Goal: Task Accomplishment & Management: Complete application form

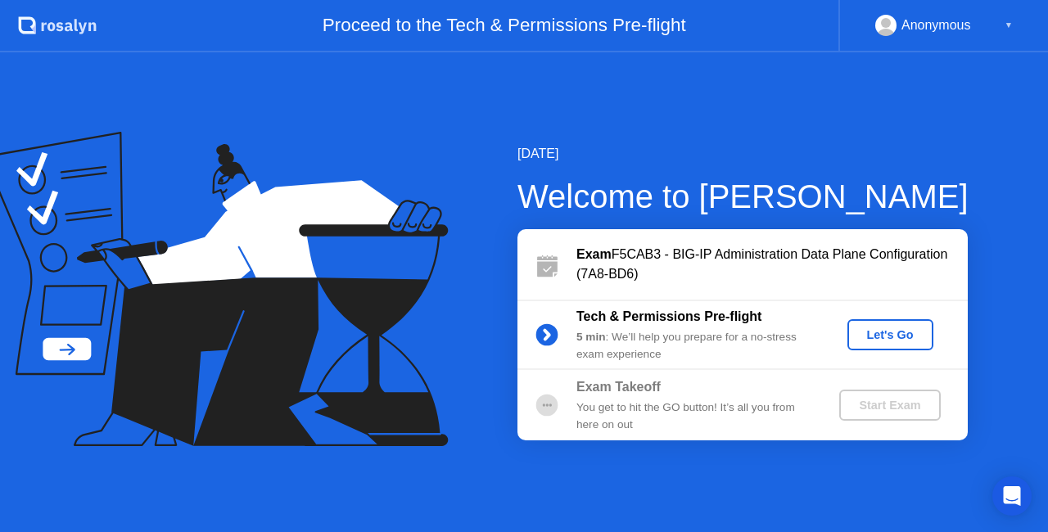
click at [904, 331] on div "Let's Go" at bounding box center [890, 334] width 73 height 13
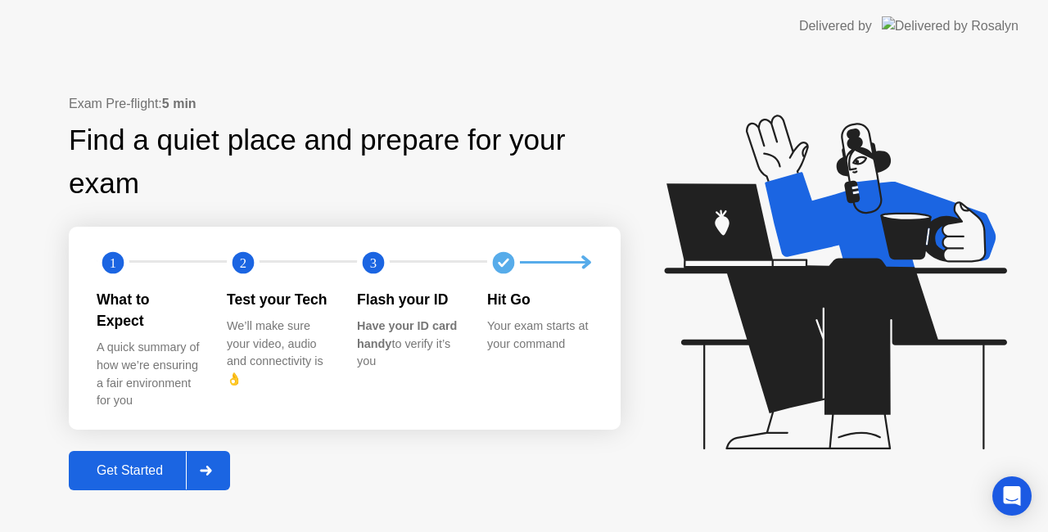
click at [150, 464] on div "Get Started" at bounding box center [130, 471] width 112 height 15
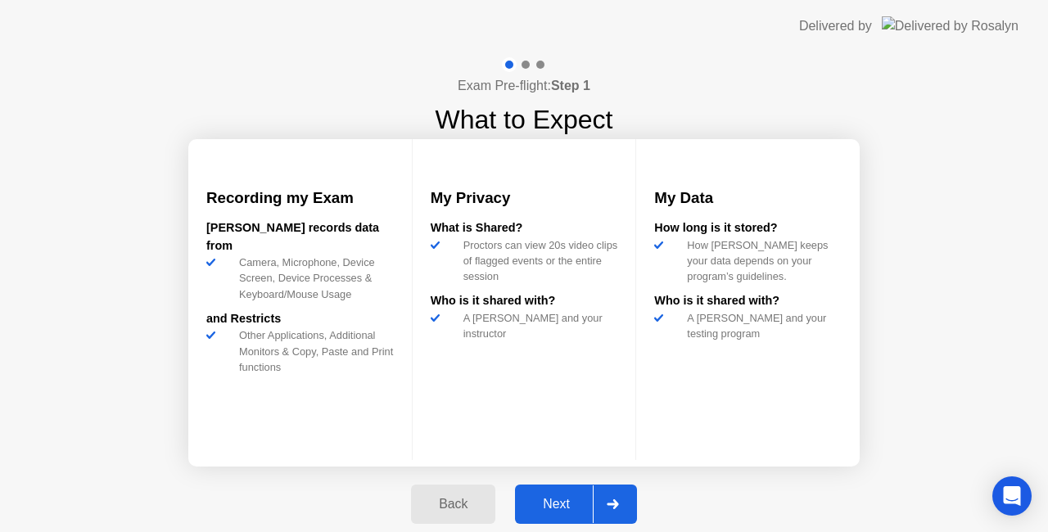
click at [548, 509] on div "Next" at bounding box center [556, 504] width 73 height 15
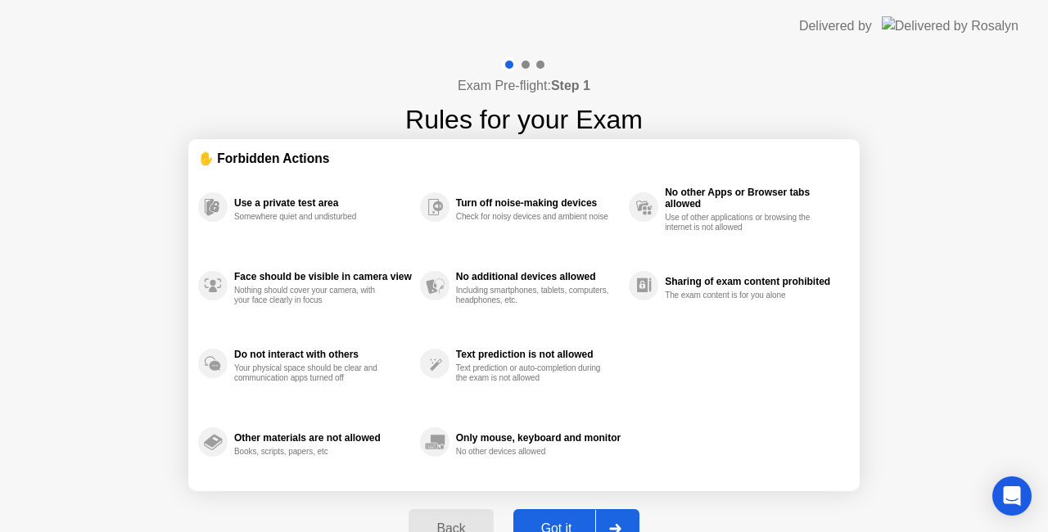
click at [565, 522] on div "Got it" at bounding box center [556, 529] width 77 height 15
select select "**********"
select select "*******"
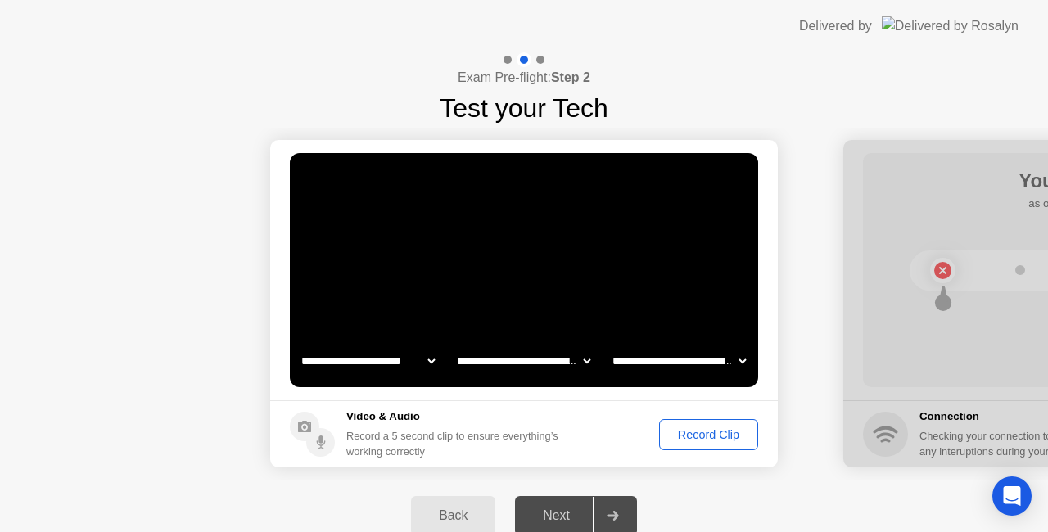
click at [716, 441] on div "Record Clip" at bounding box center [709, 434] width 88 height 13
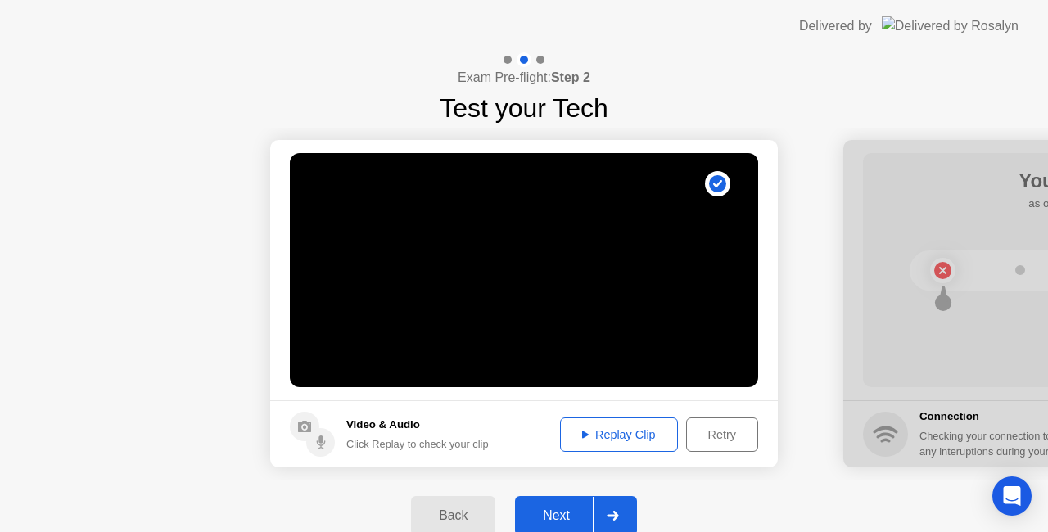
click at [550, 509] on div "Next" at bounding box center [556, 516] width 73 height 15
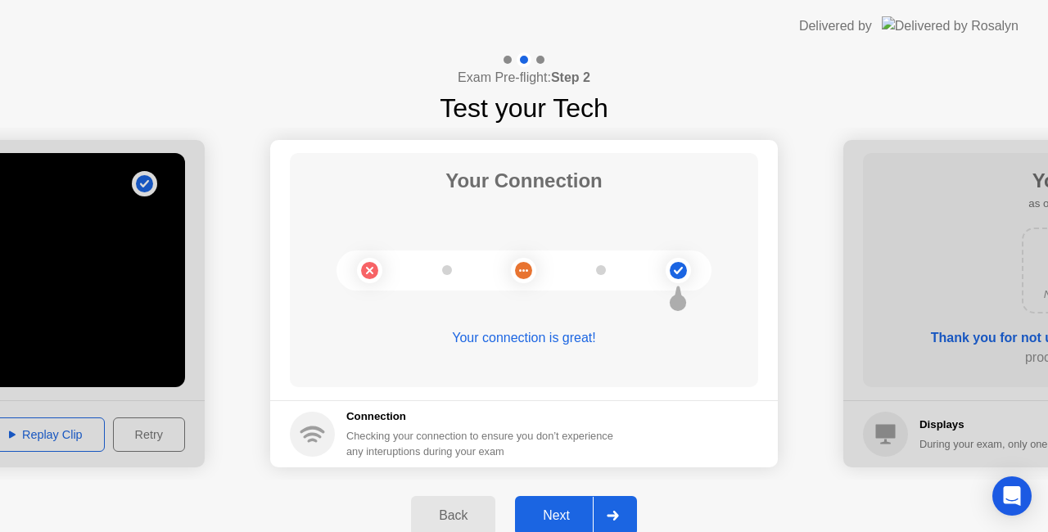
click at [563, 513] on div "Next" at bounding box center [556, 516] width 73 height 15
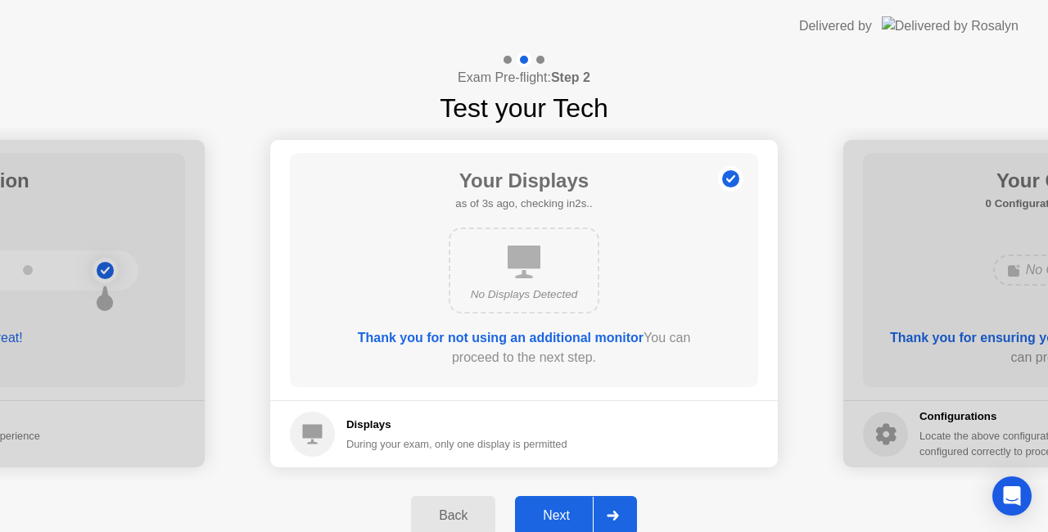
click at [552, 514] on div "Next" at bounding box center [556, 516] width 73 height 15
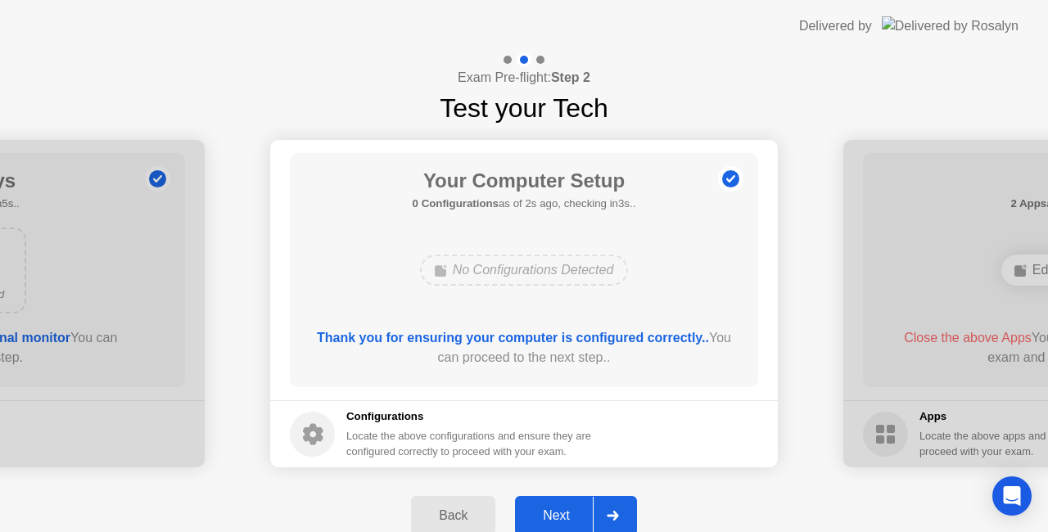
click at [562, 509] on div "Next" at bounding box center [556, 516] width 73 height 15
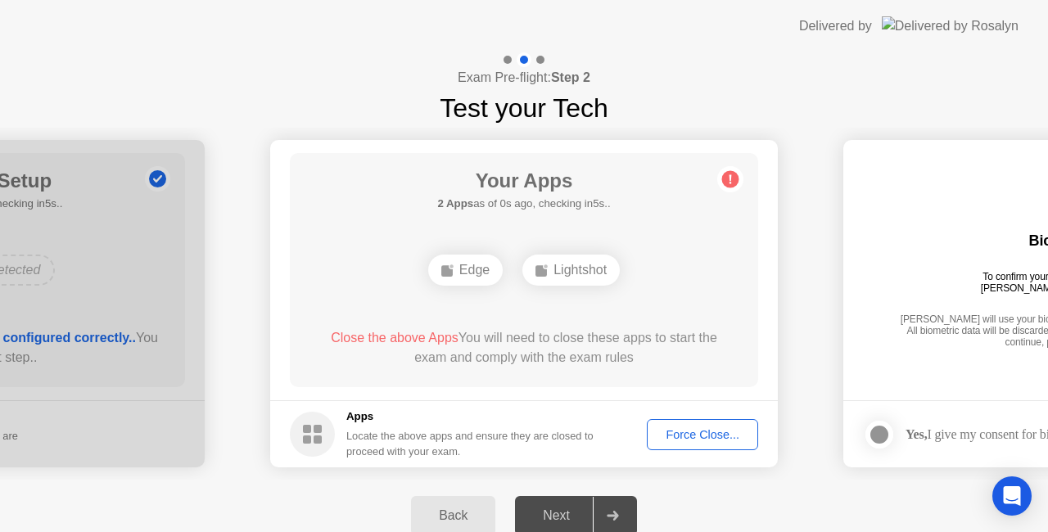
click at [680, 439] on div "Force Close..." at bounding box center [703, 434] width 100 height 13
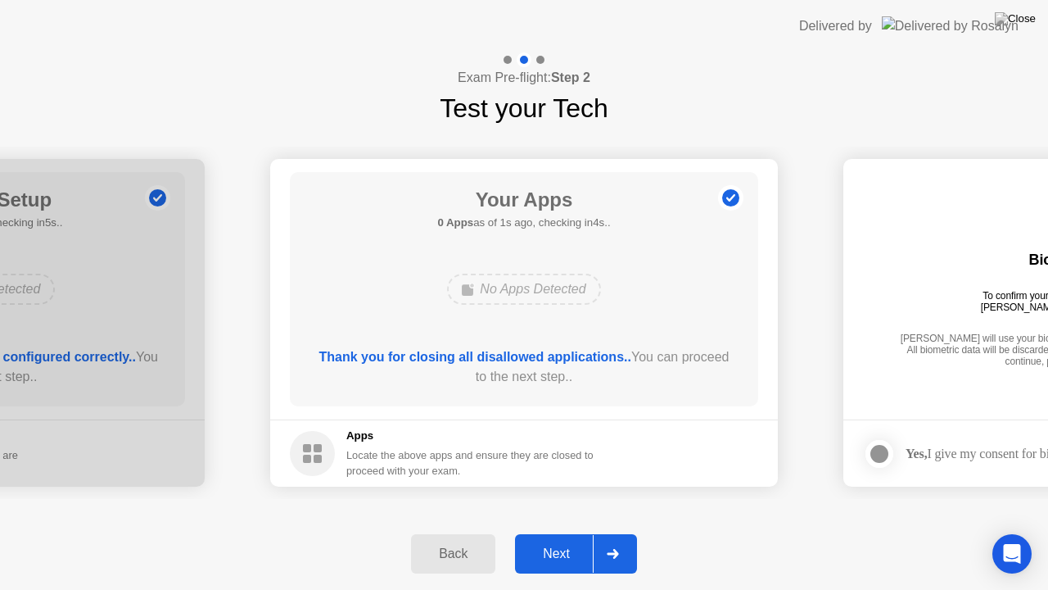
click at [539, 531] on div "Next" at bounding box center [556, 553] width 73 height 15
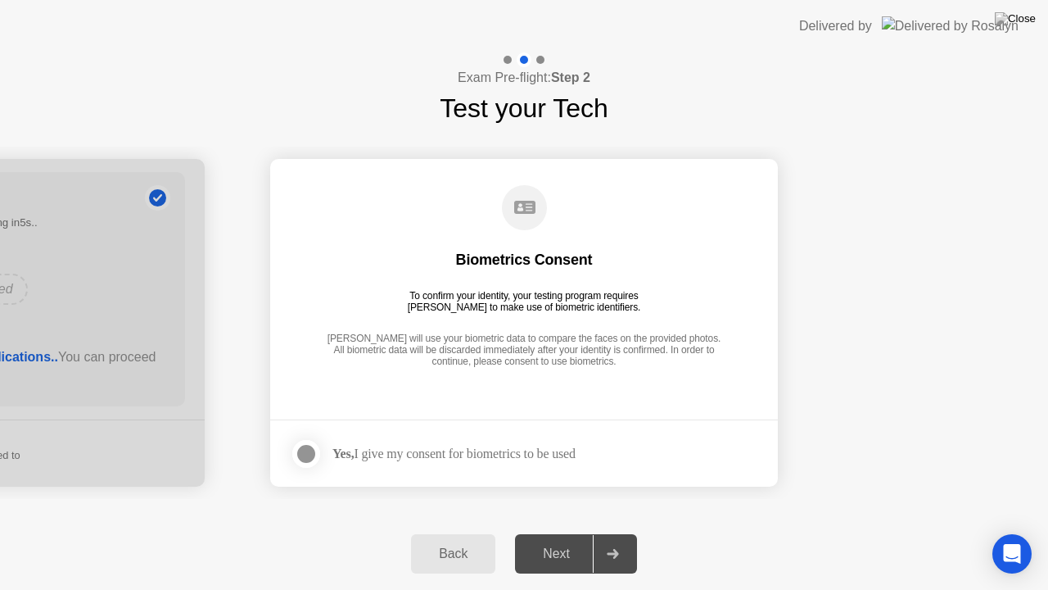
click at [313, 460] on div at bounding box center [306, 454] width 20 height 20
click at [545, 531] on div "Next" at bounding box center [556, 553] width 73 height 15
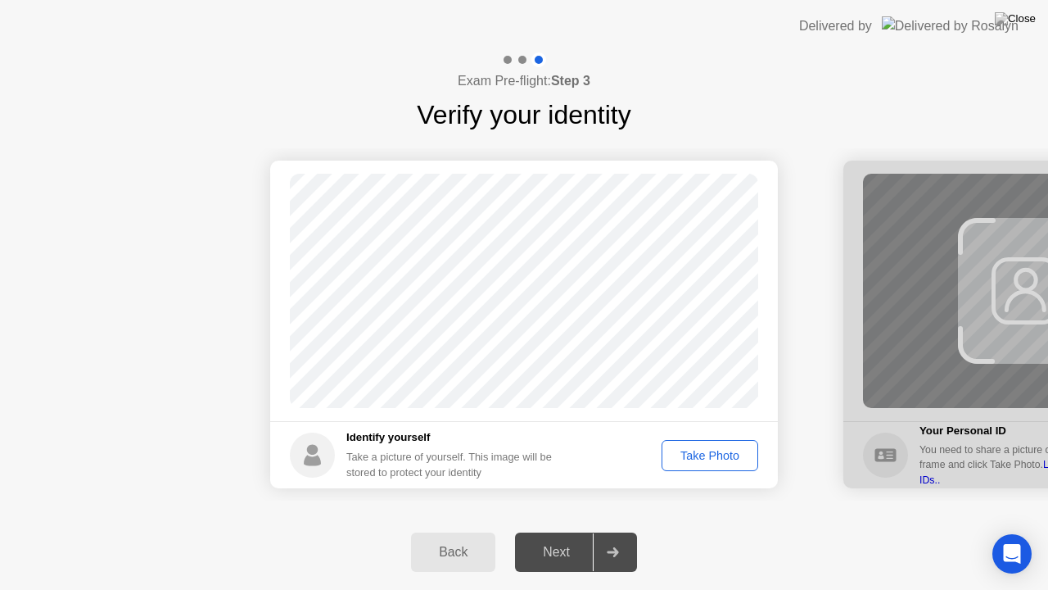
click at [703, 452] on div "Take Photo" at bounding box center [709, 455] width 85 height 13
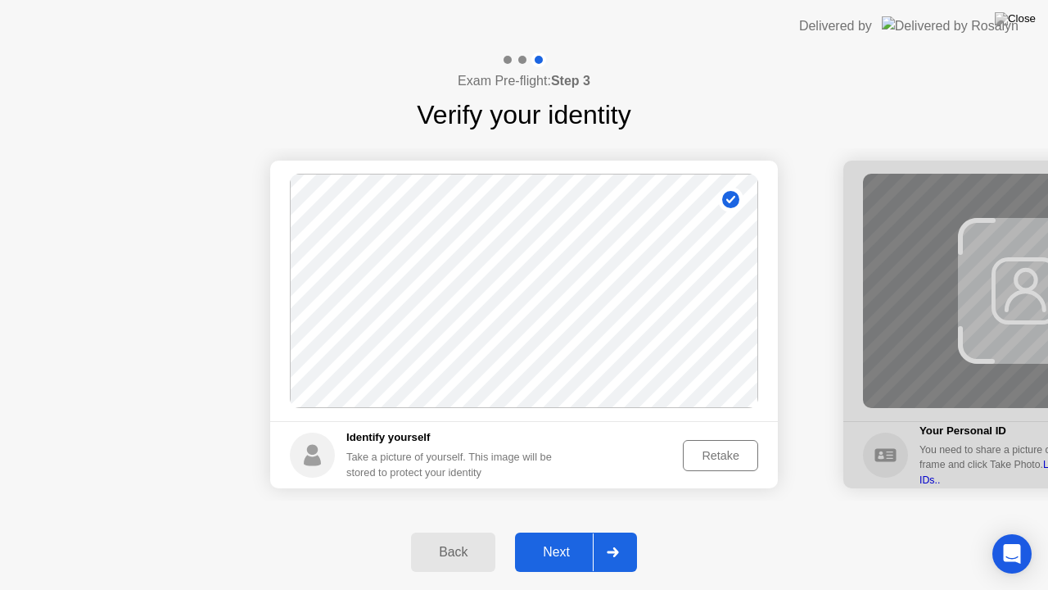
click at [549, 531] on div "Next" at bounding box center [556, 552] width 73 height 15
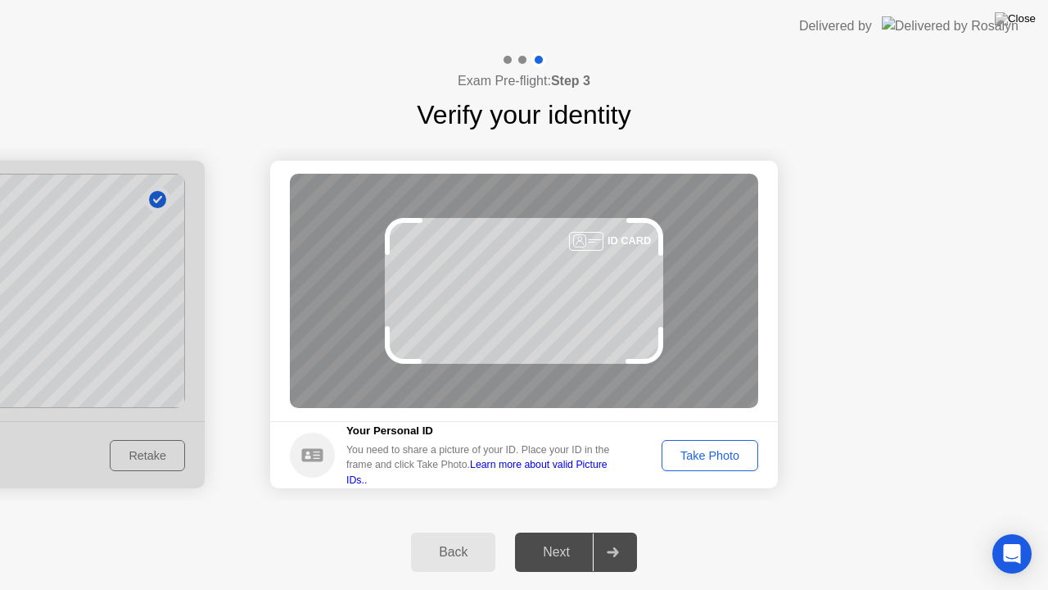
click at [717, 453] on div "Take Photo" at bounding box center [709, 455] width 85 height 13
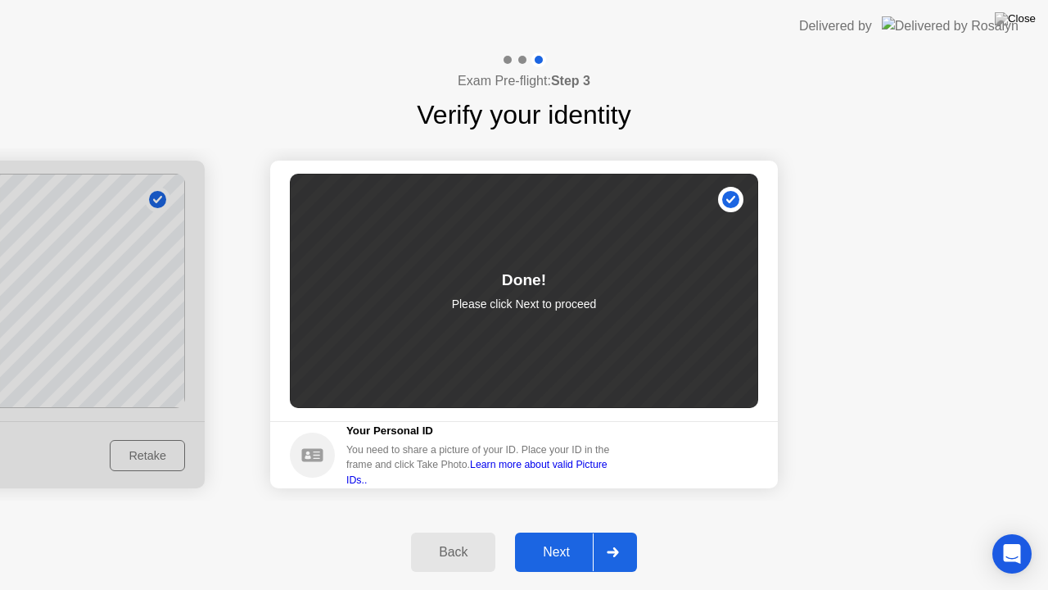
click at [555, 531] on div "Next" at bounding box center [556, 552] width 73 height 15
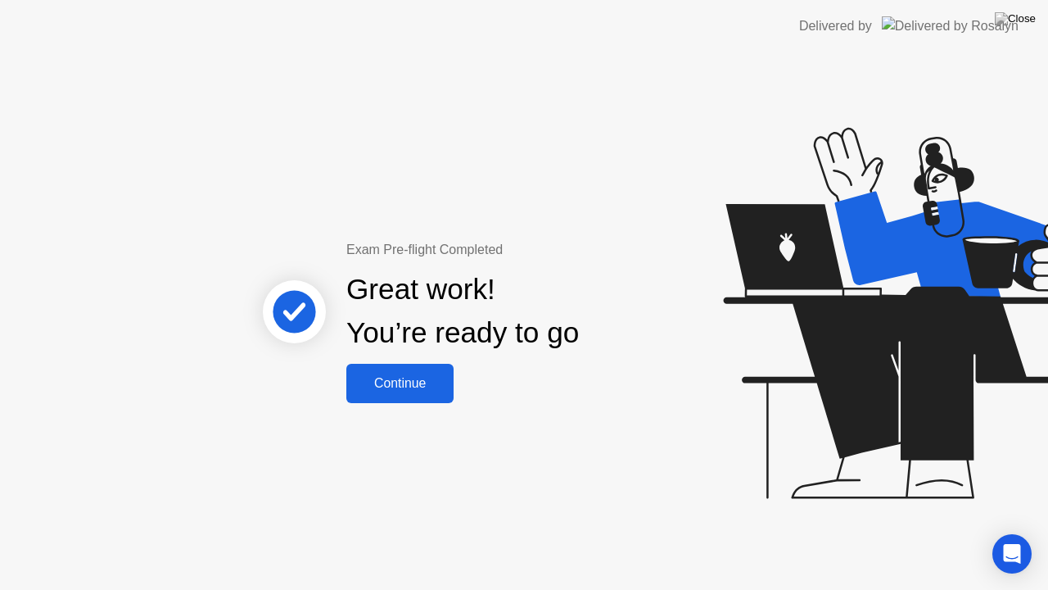
click at [372, 377] on div "Continue" at bounding box center [399, 383] width 97 height 15
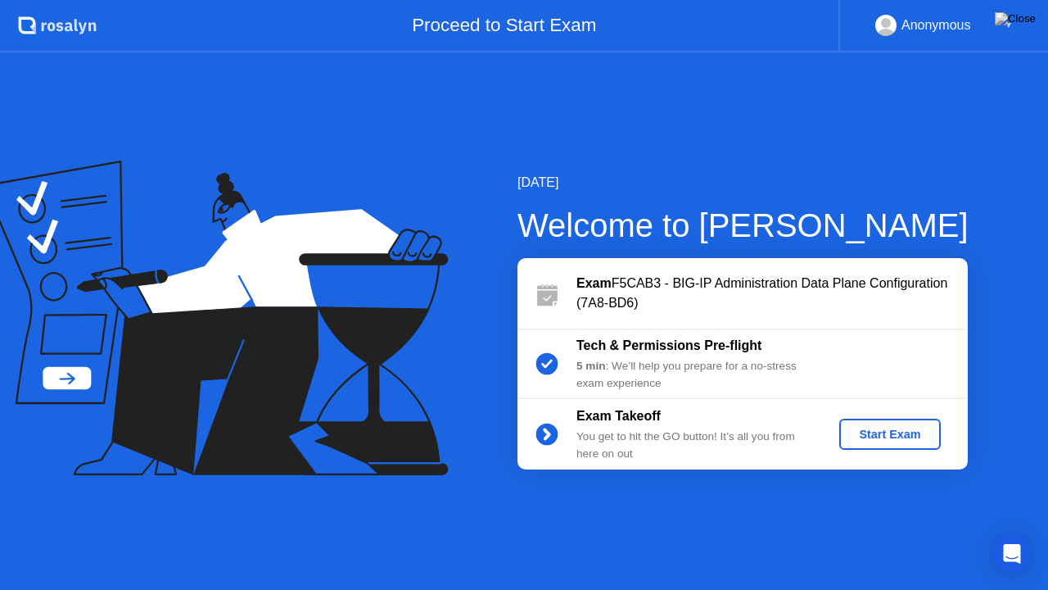
click at [898, 441] on div "Start Exam" at bounding box center [890, 433] width 88 height 13
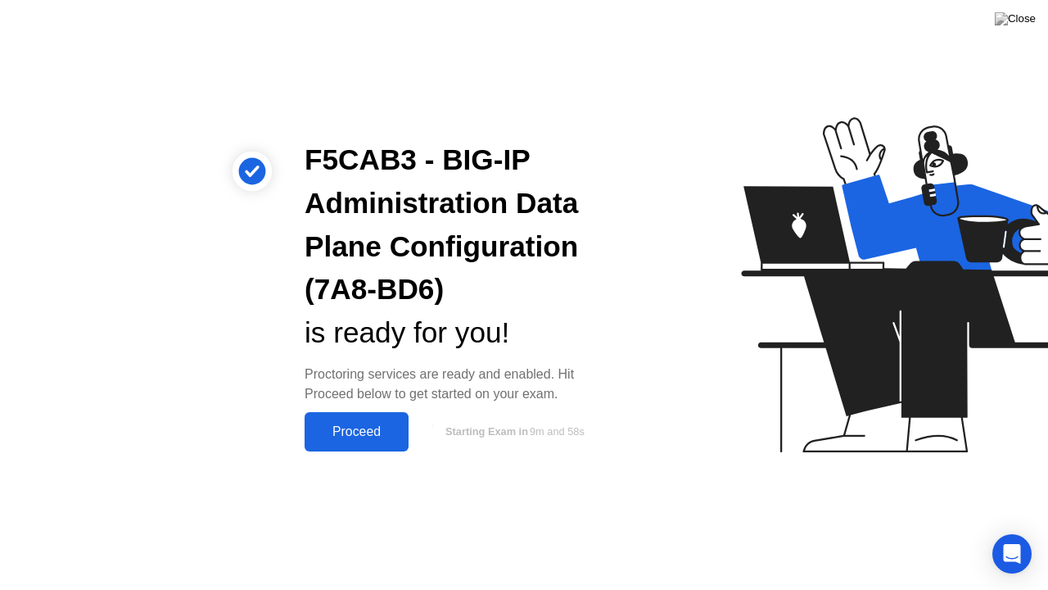
click at [373, 426] on div "Proceed" at bounding box center [357, 431] width 94 height 15
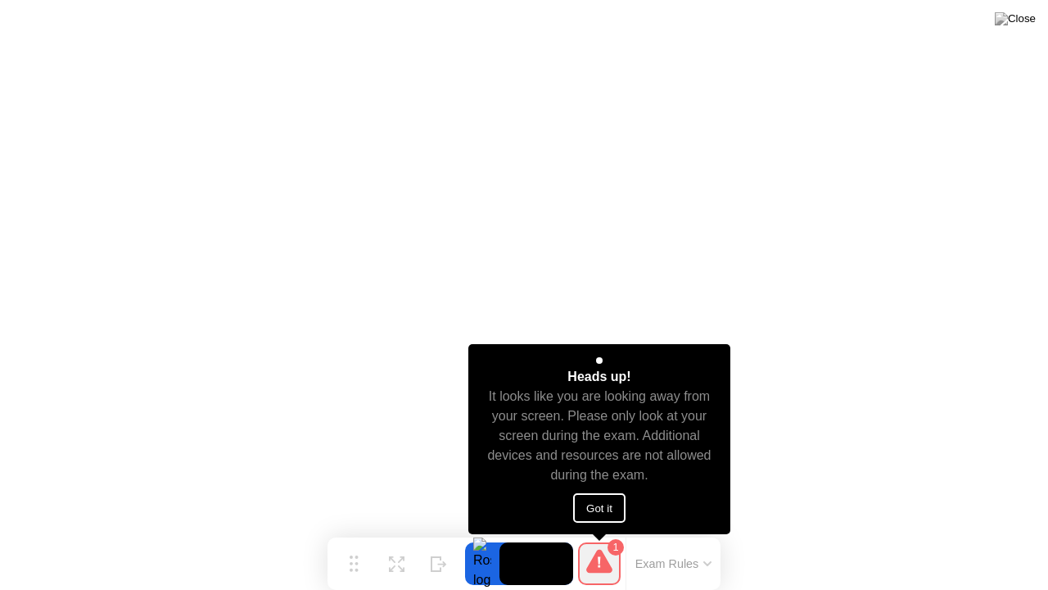
click at [617, 506] on button "Got it" at bounding box center [599, 507] width 52 height 29
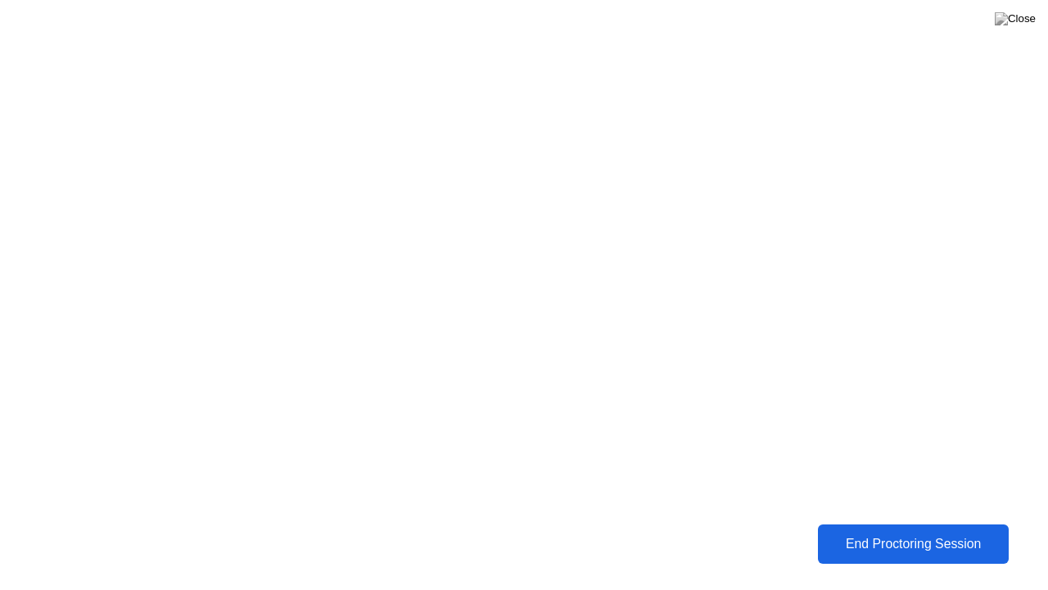
click at [907, 531] on div "End Proctoring Session" at bounding box center [913, 543] width 181 height 15
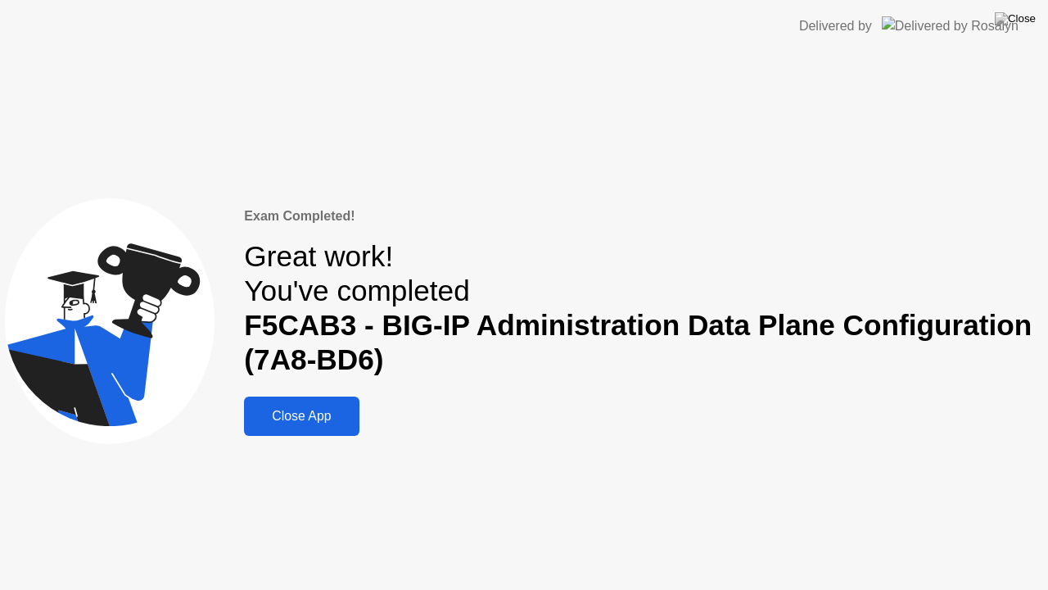
click at [324, 423] on div "Close App" at bounding box center [301, 416] width 105 height 15
